Goal: Information Seeking & Learning: Learn about a topic

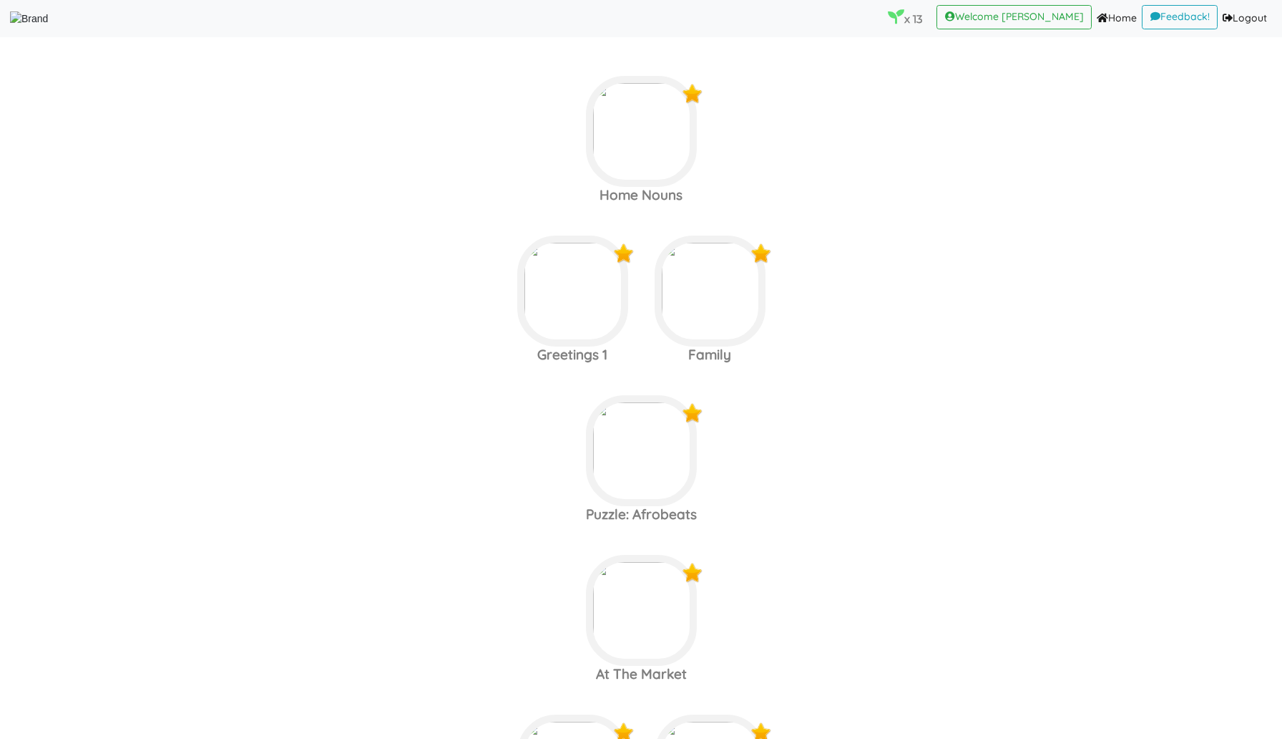
scroll to position [330, 0]
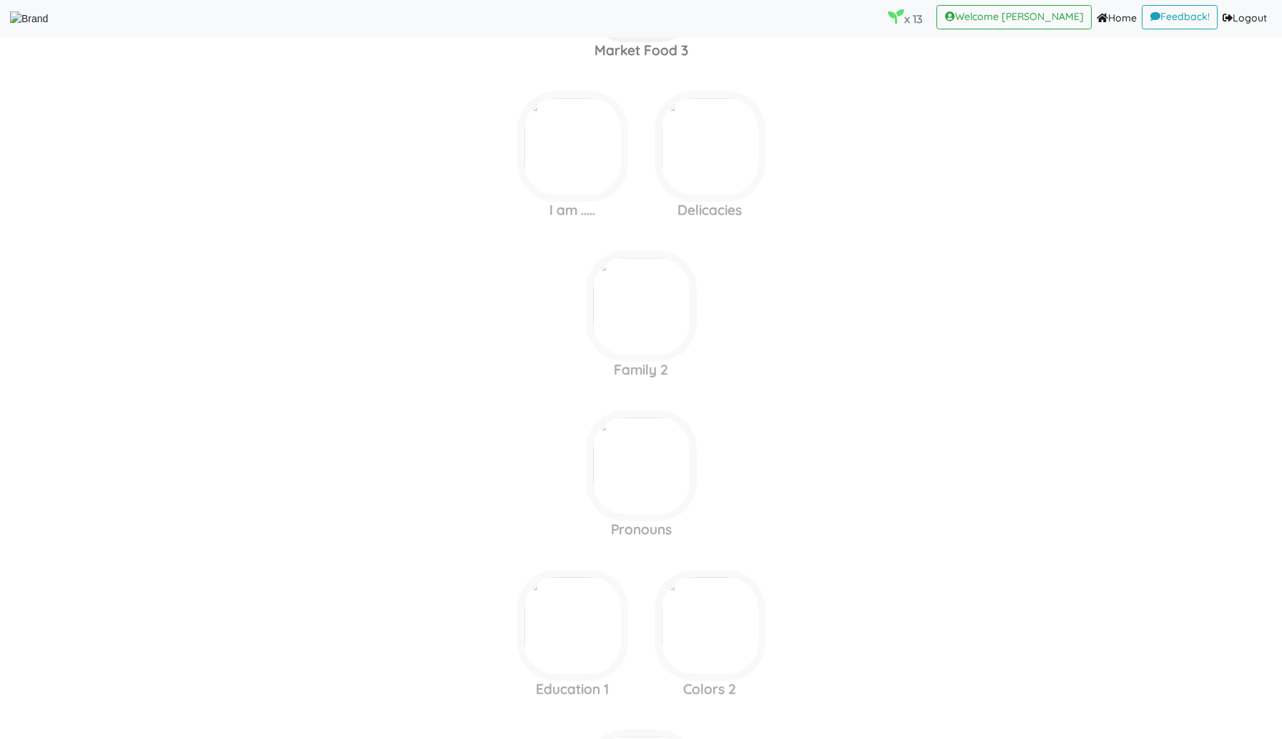
scroll to position [2543, 0]
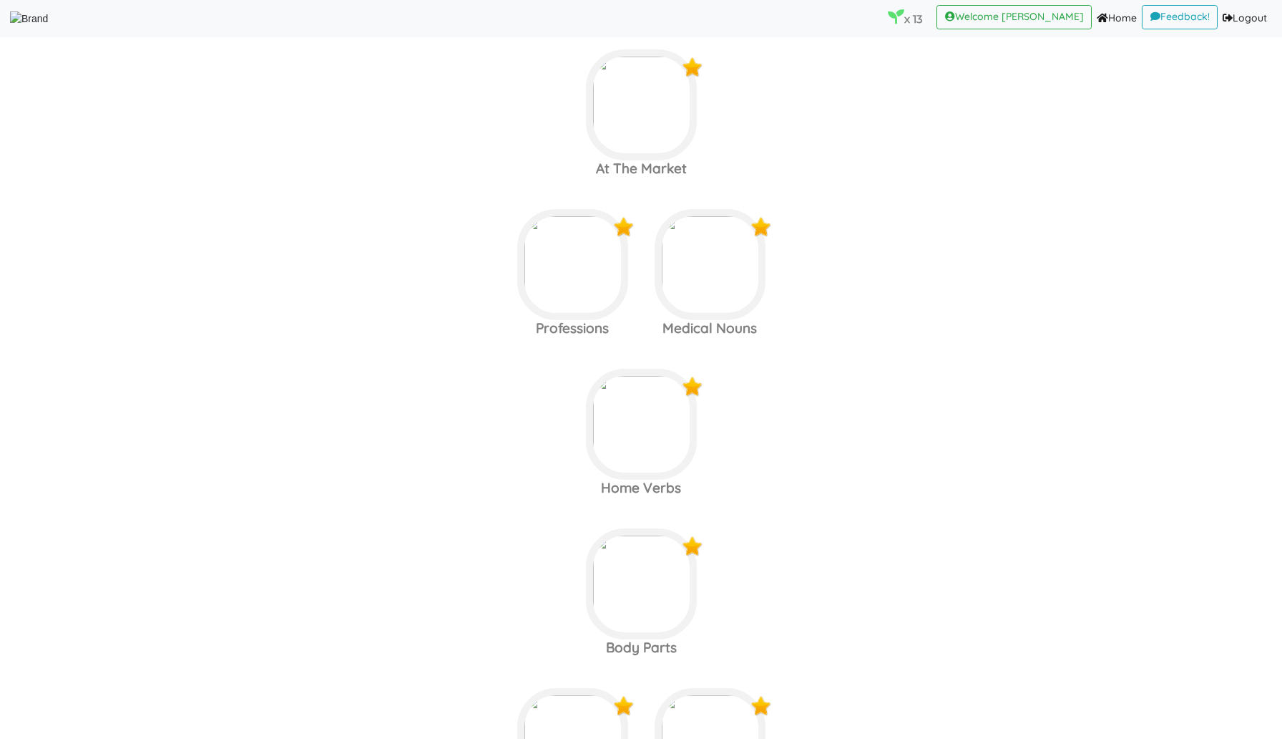
scroll to position [522, 0]
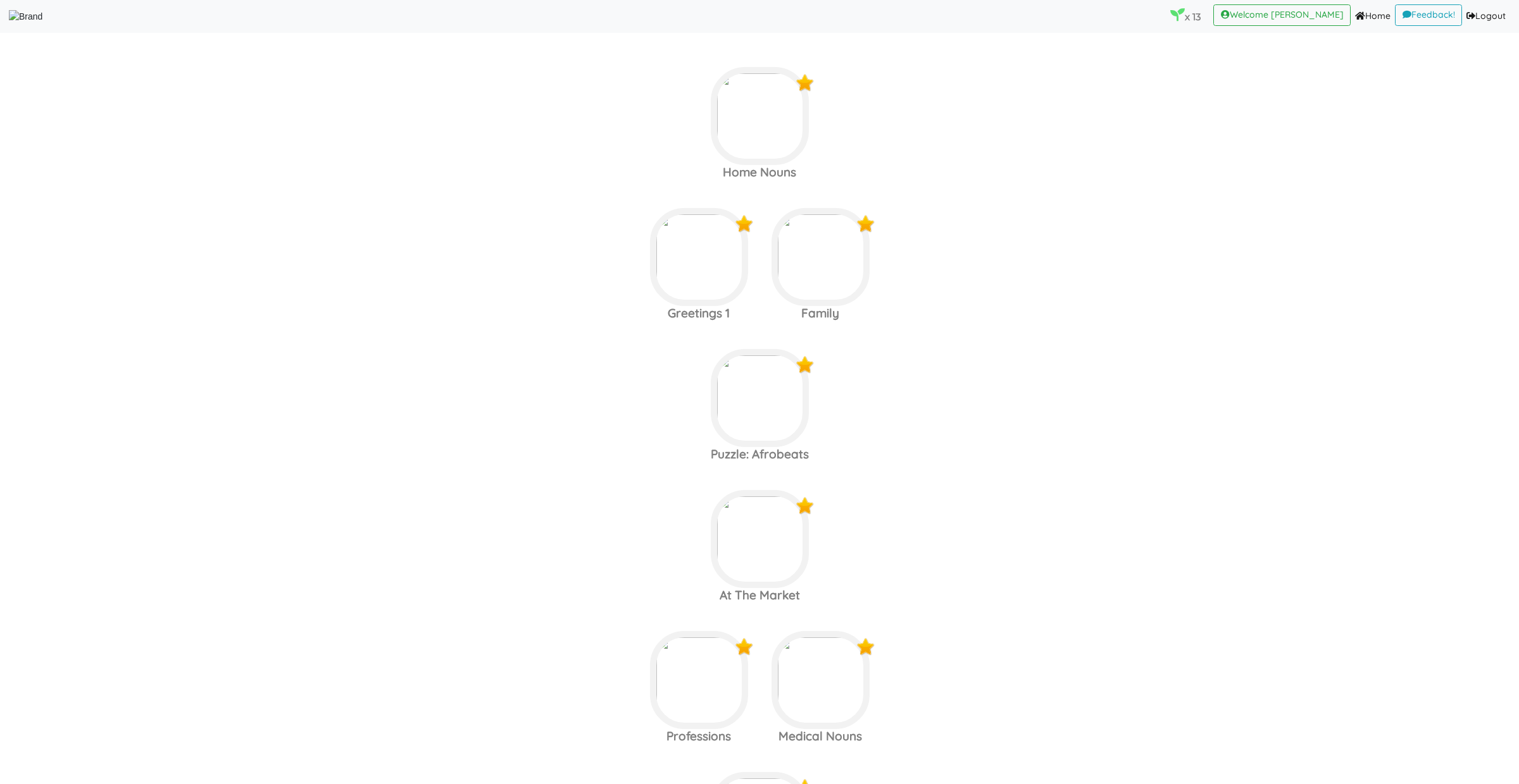
click at [538, 185] on label "Greetings 1 Family" at bounding box center [760, 116] width 1519 height 137
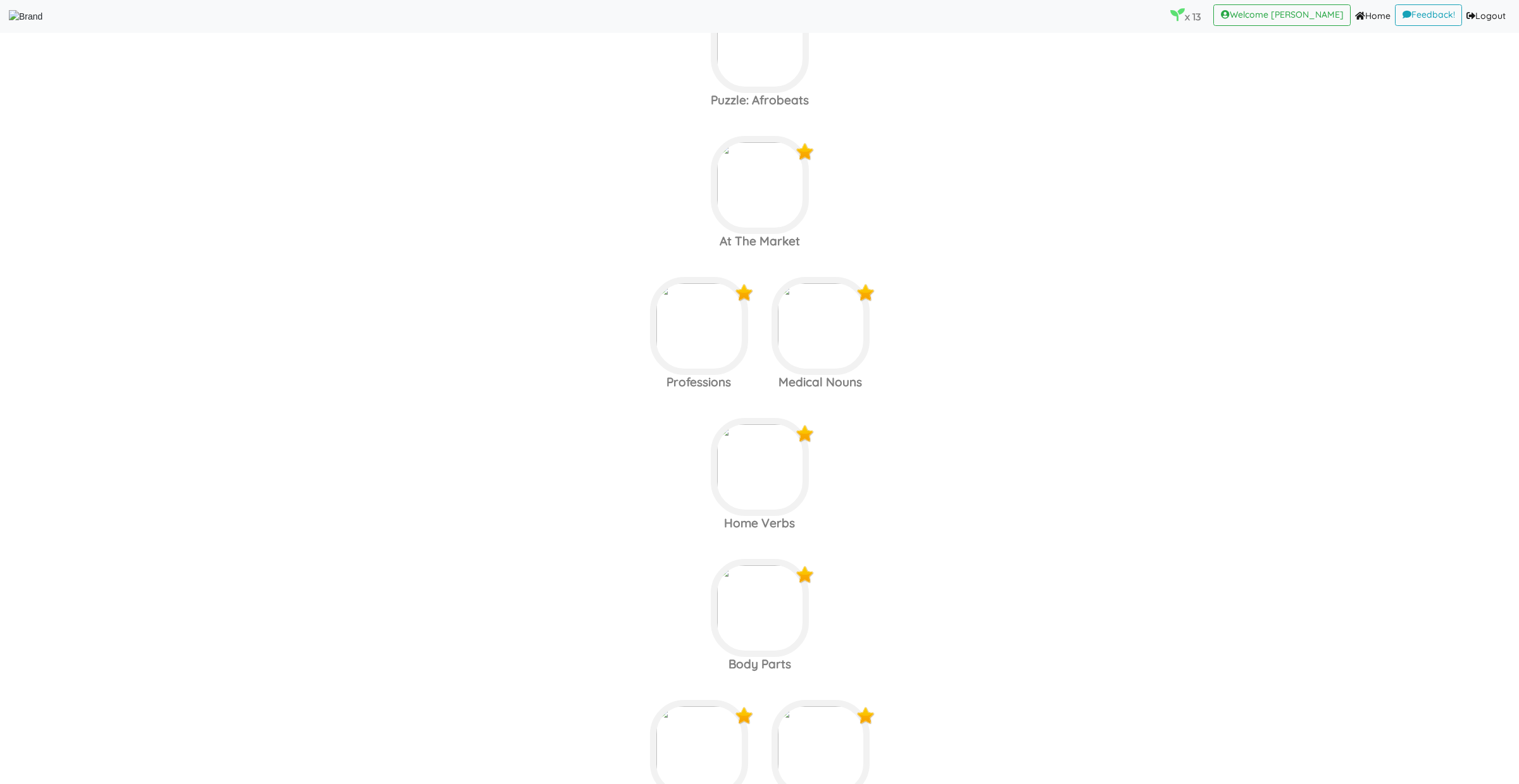
scroll to position [406, 0]
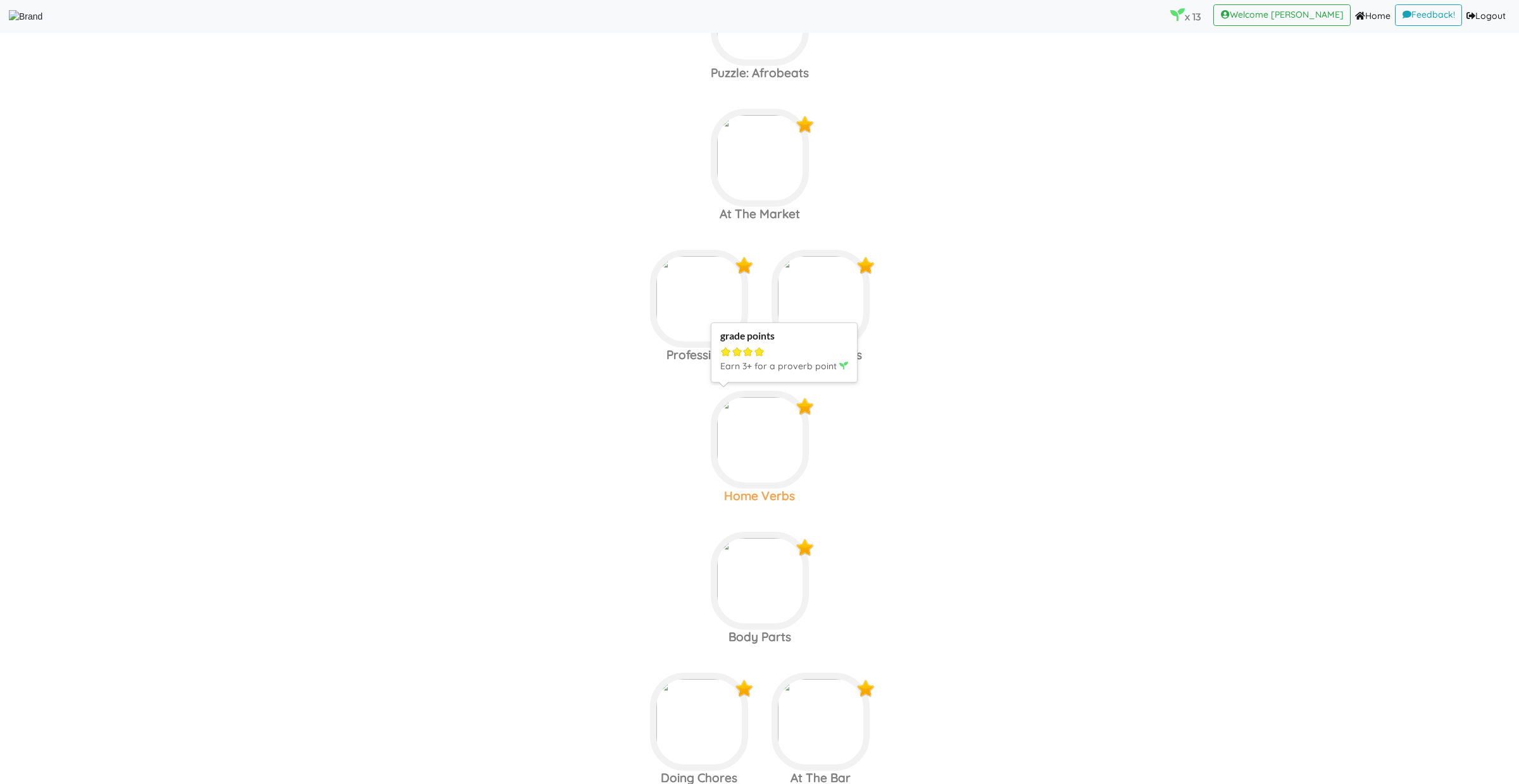
scroll to position [620, 0]
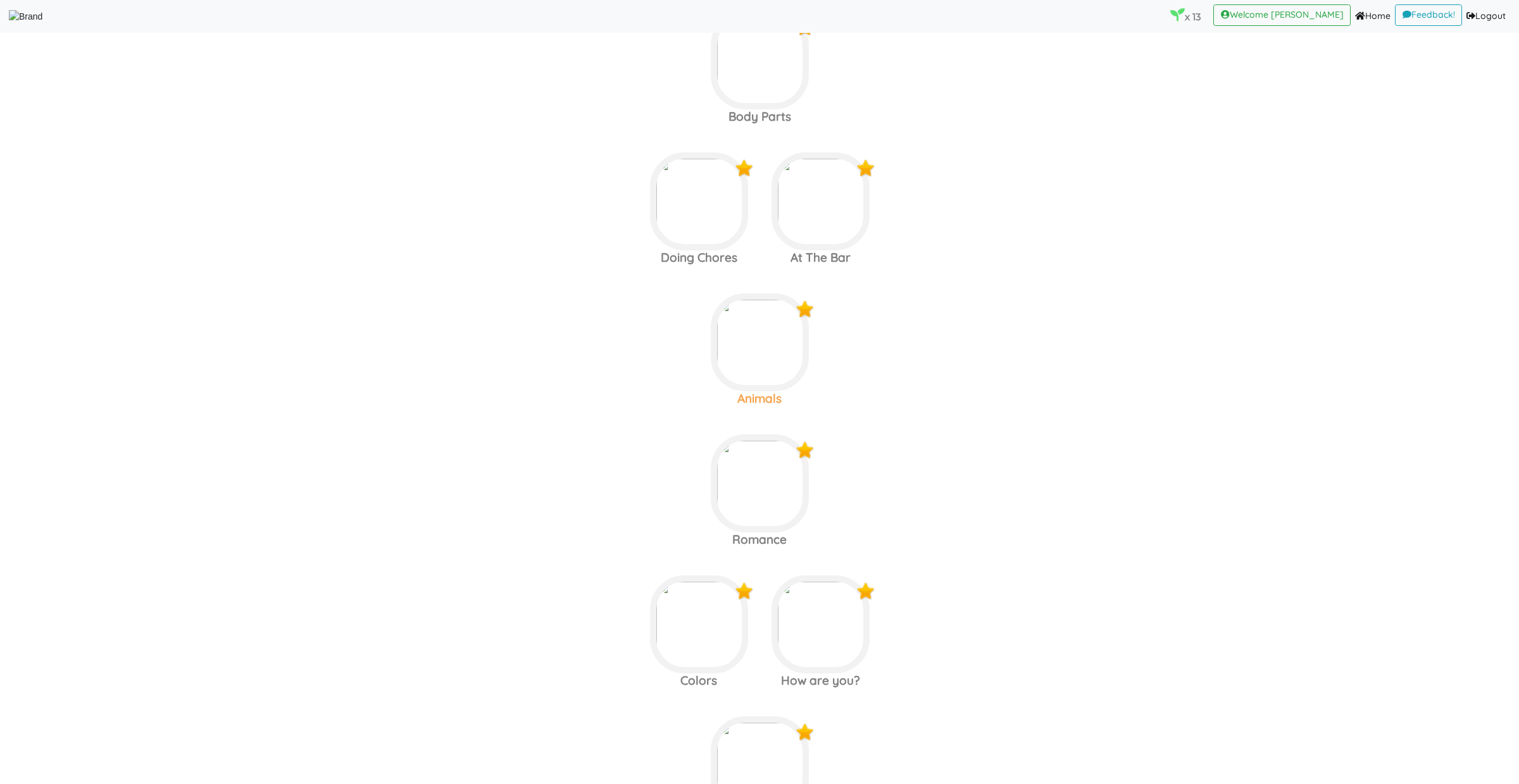
scroll to position [924, 0]
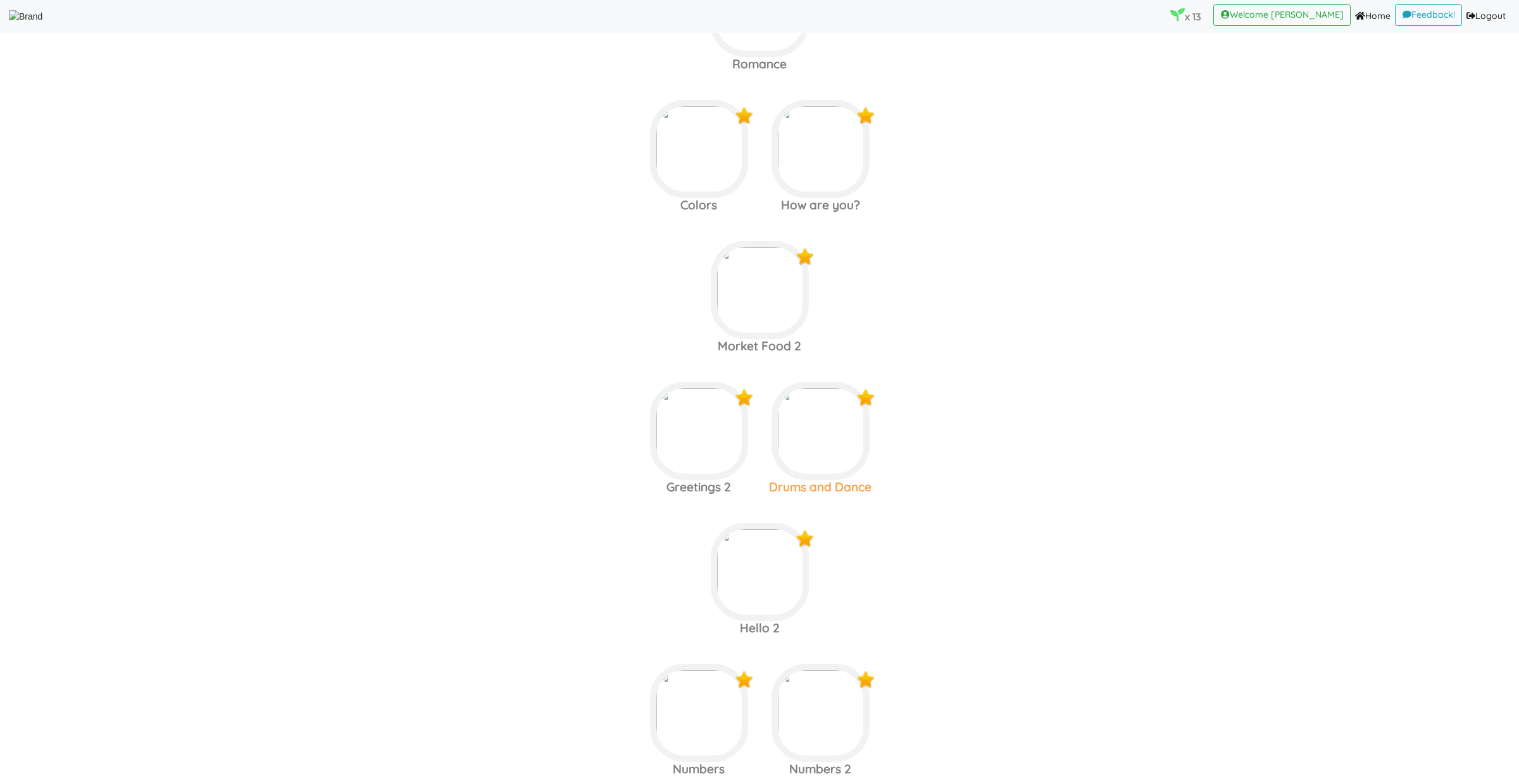
scroll to position [1444, 0]
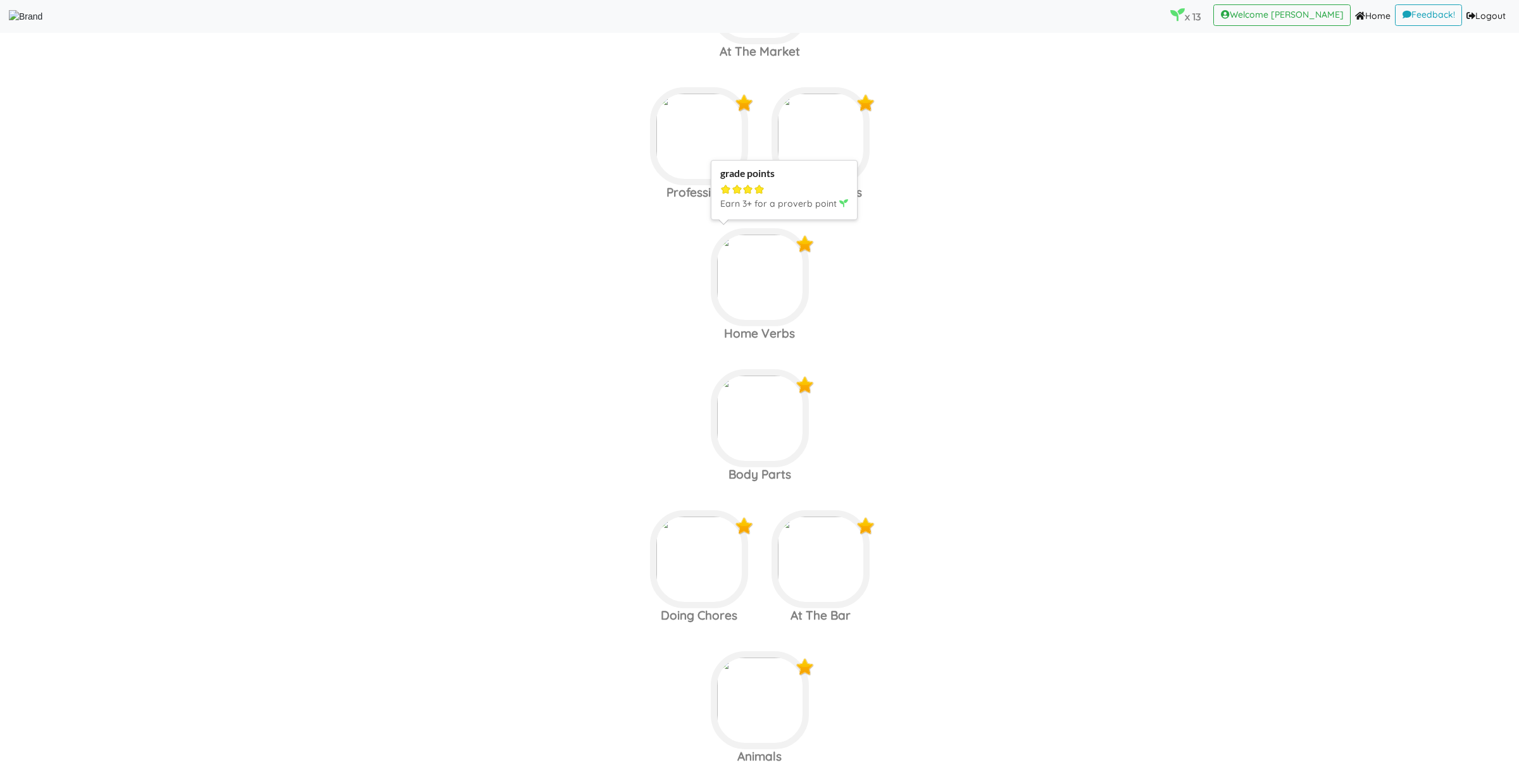
scroll to position [618, 0]
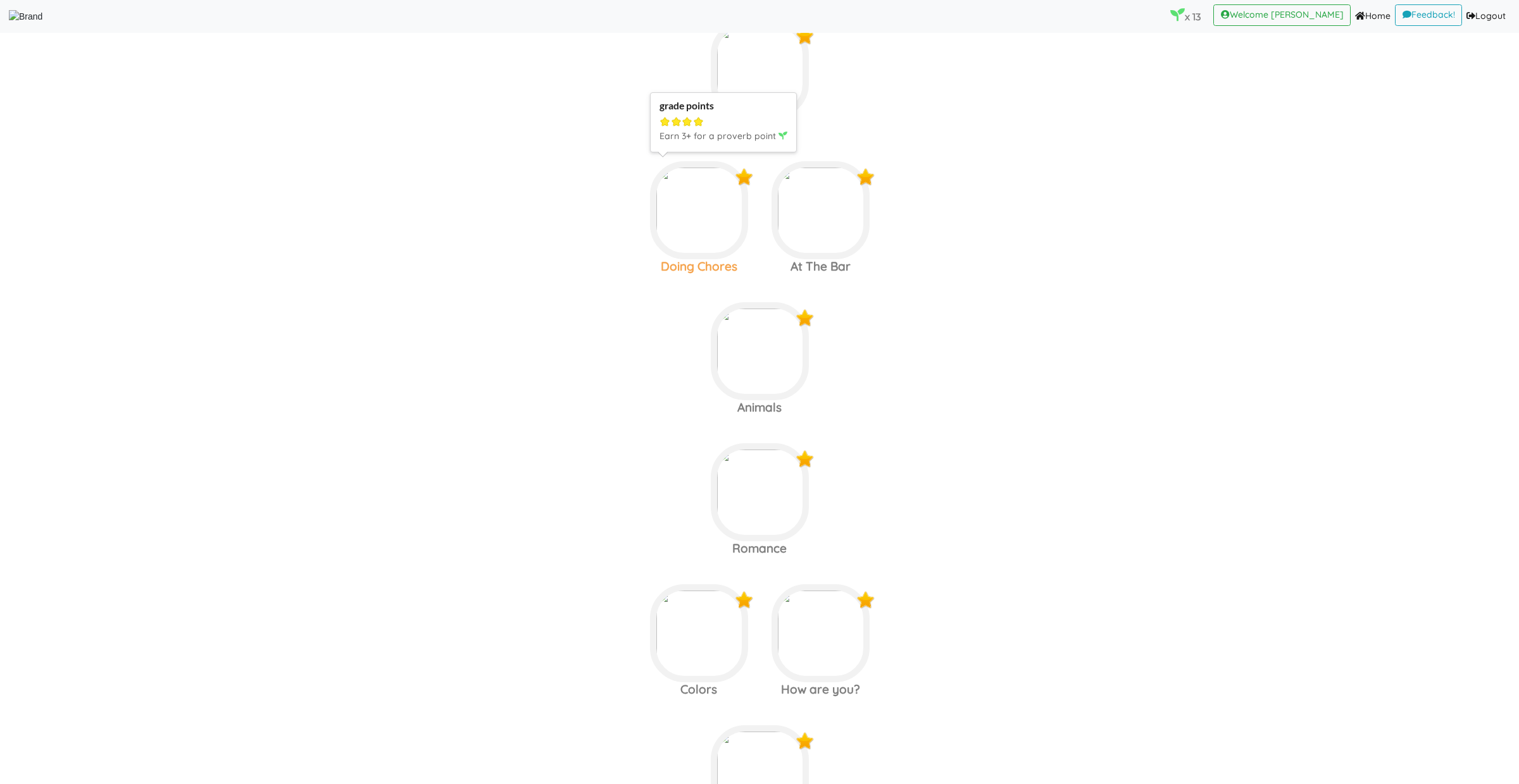
scroll to position [909, 0]
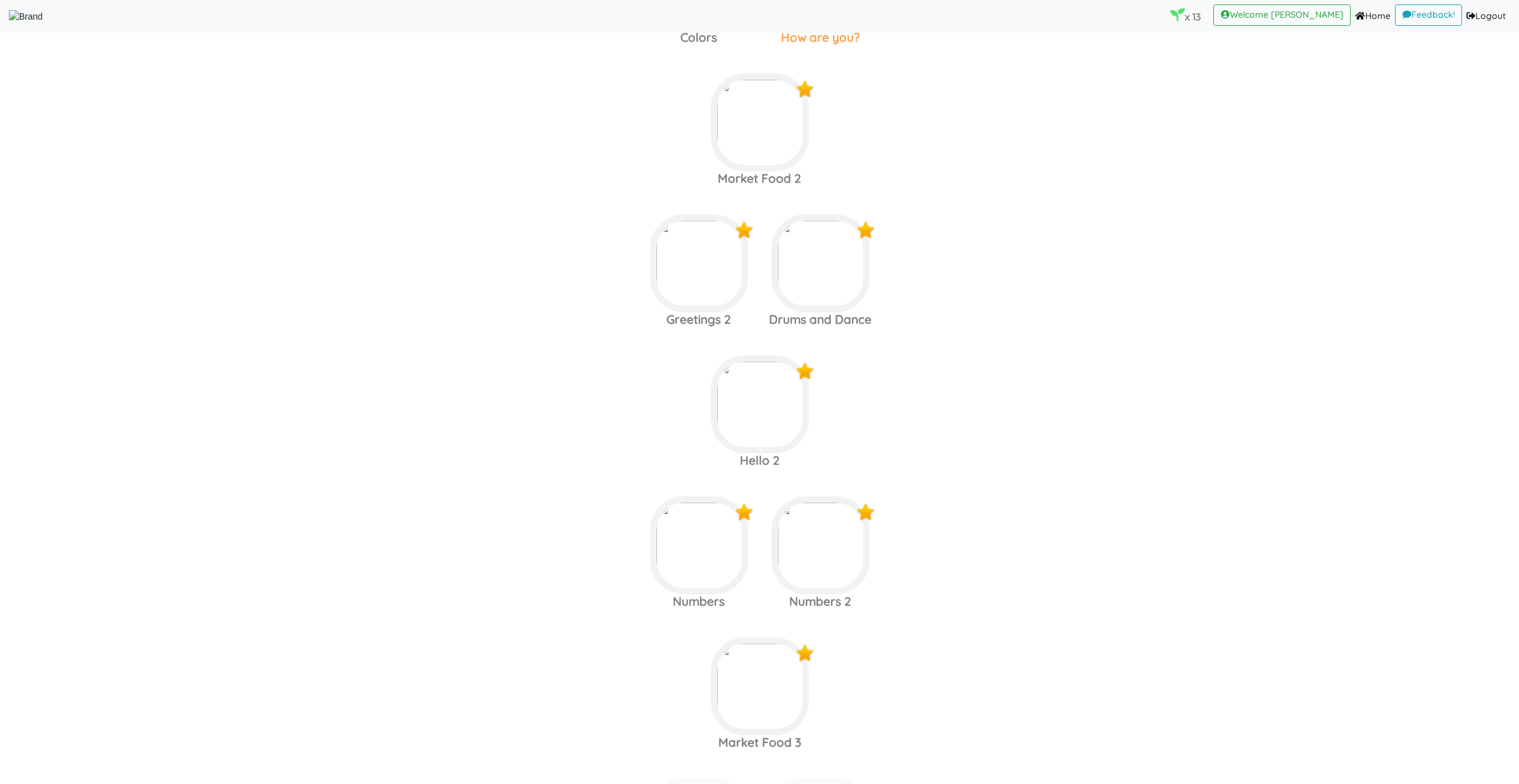
scroll to position [1541, 0]
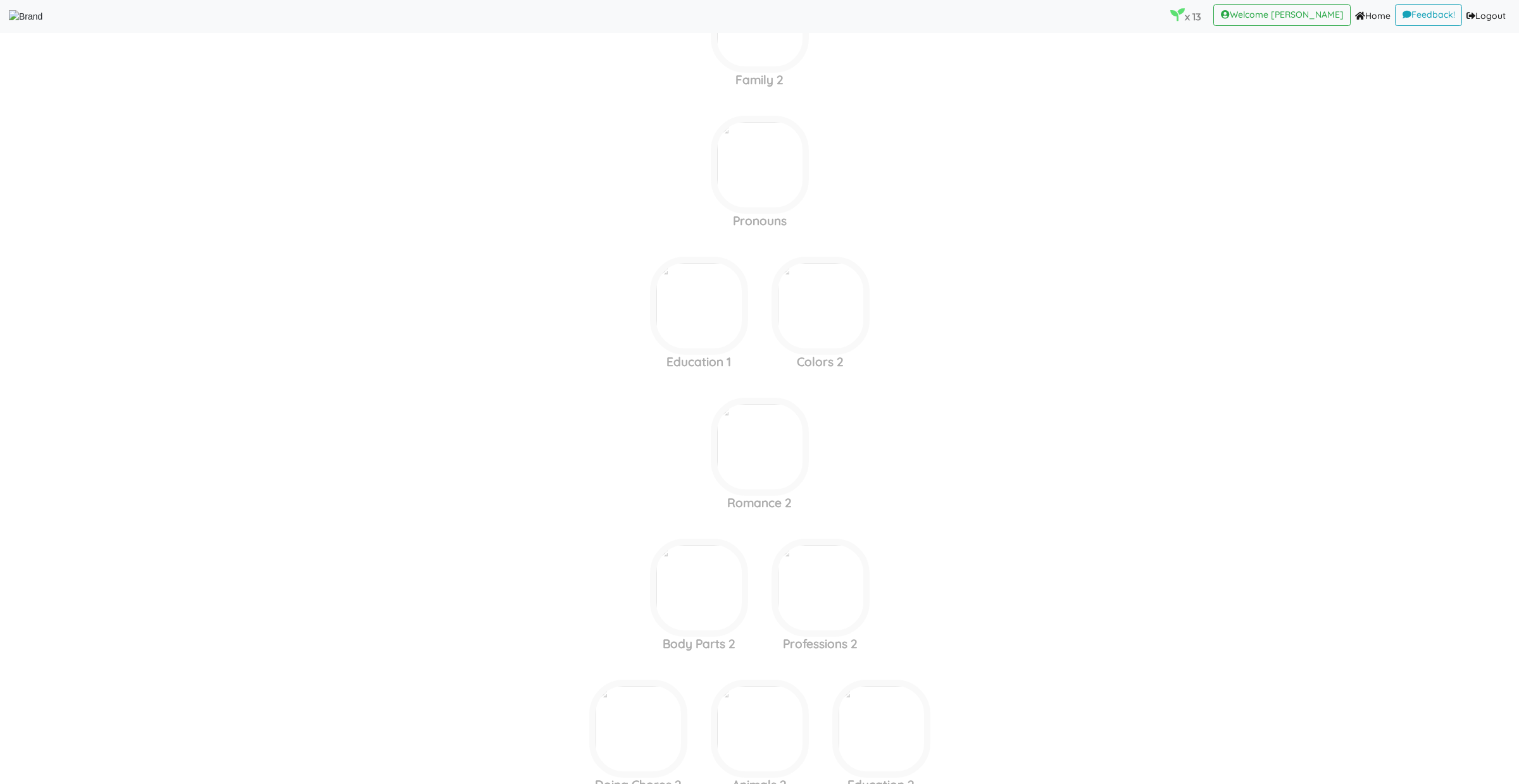
scroll to position [2489, 0]
